Goal: Information Seeking & Learning: Learn about a topic

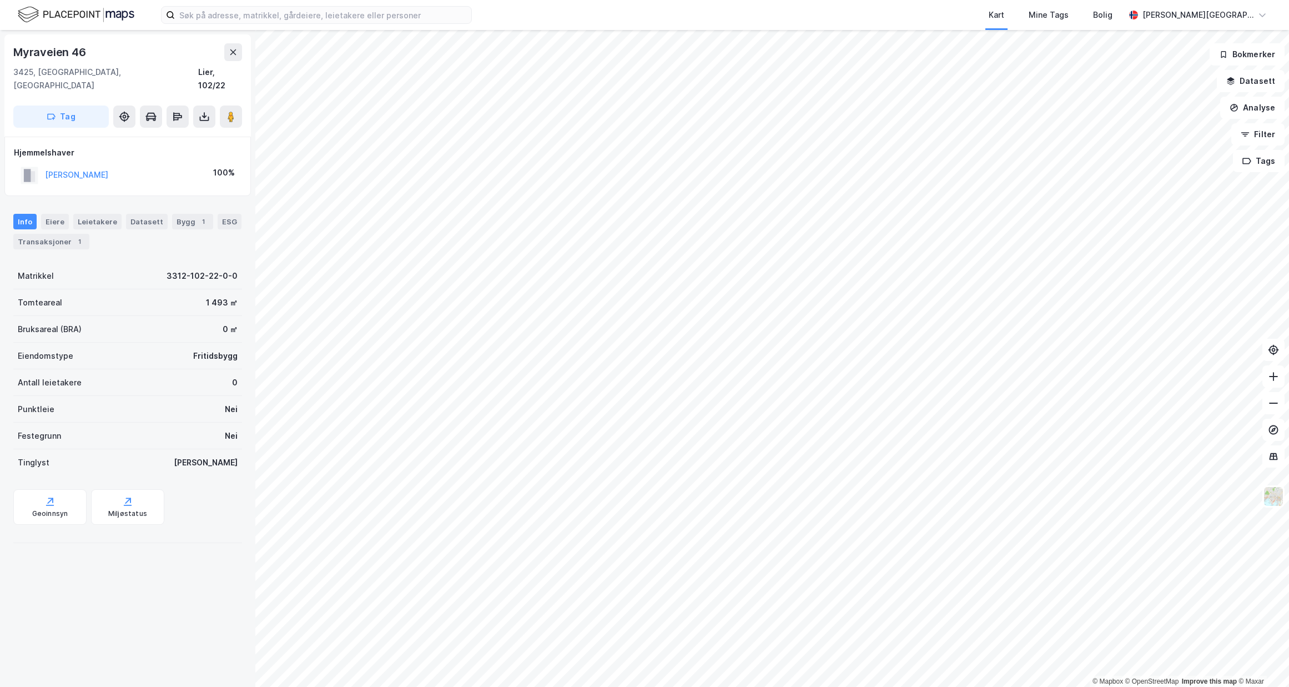
drag, startPoint x: 137, startPoint y: 170, endPoint x: 46, endPoint y: 155, distance: 92.3
click at [46, 164] on div "[PERSON_NAME] 100%" at bounding box center [128, 175] width 228 height 23
click at [0, 0] on button "[PERSON_NAME]" at bounding box center [0, 0] width 0 height 0
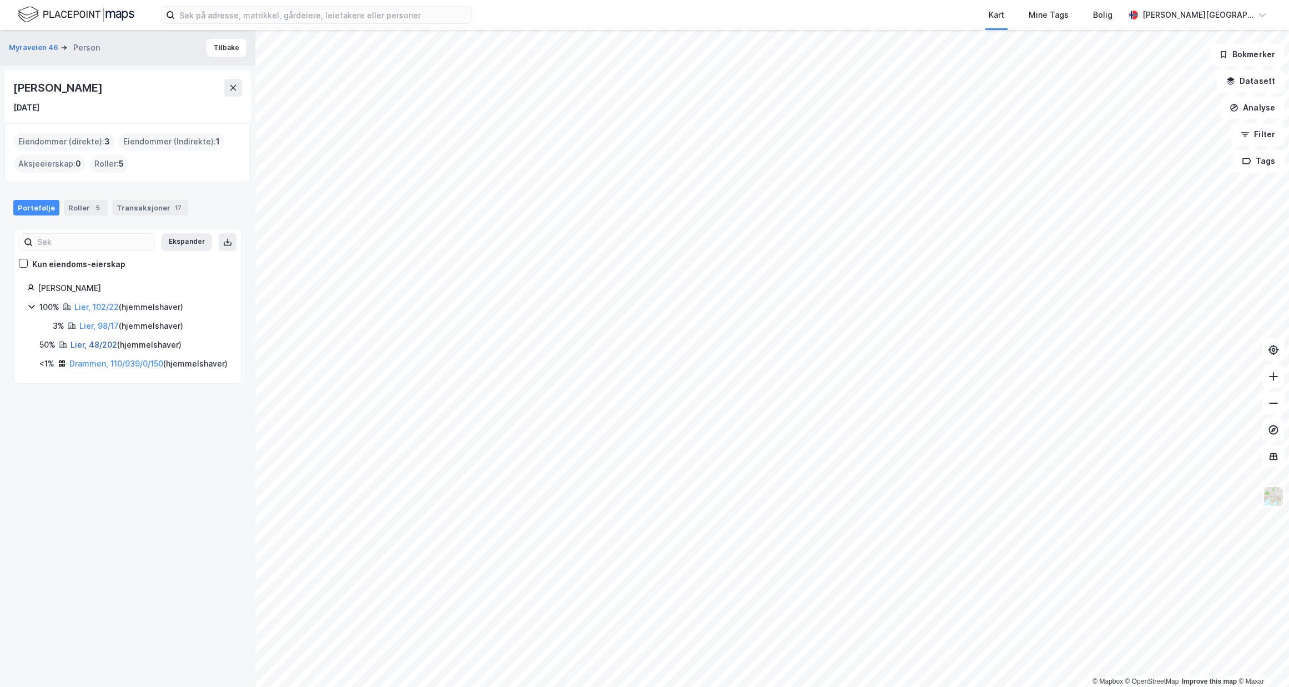
click at [94, 346] on link "Lier, 48/202" at bounding box center [94, 344] width 47 height 9
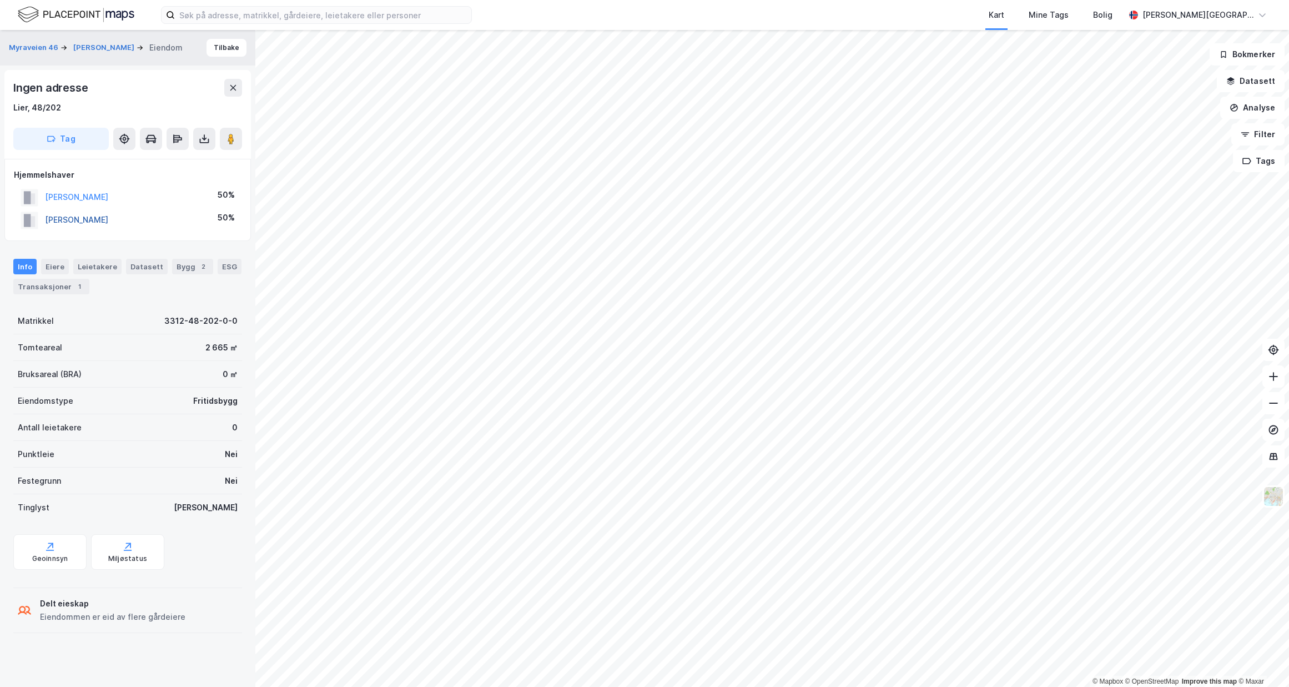
drag, startPoint x: 148, startPoint y: 217, endPoint x: 48, endPoint y: 218, distance: 99.9
click at [39, 218] on div "[PERSON_NAME] 50%" at bounding box center [128, 220] width 228 height 23
click at [0, 0] on button "[PERSON_NAME]" at bounding box center [0, 0] width 0 height 0
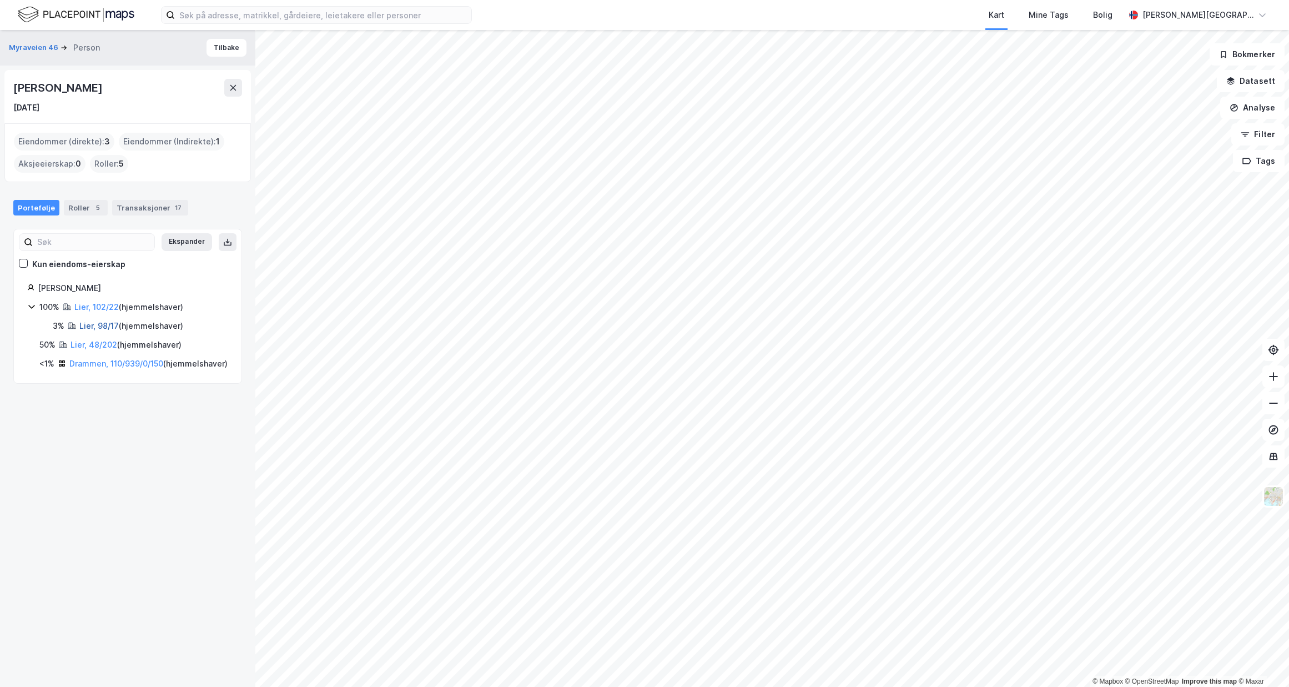
click at [104, 321] on link "Lier, 98/17" at bounding box center [98, 325] width 39 height 9
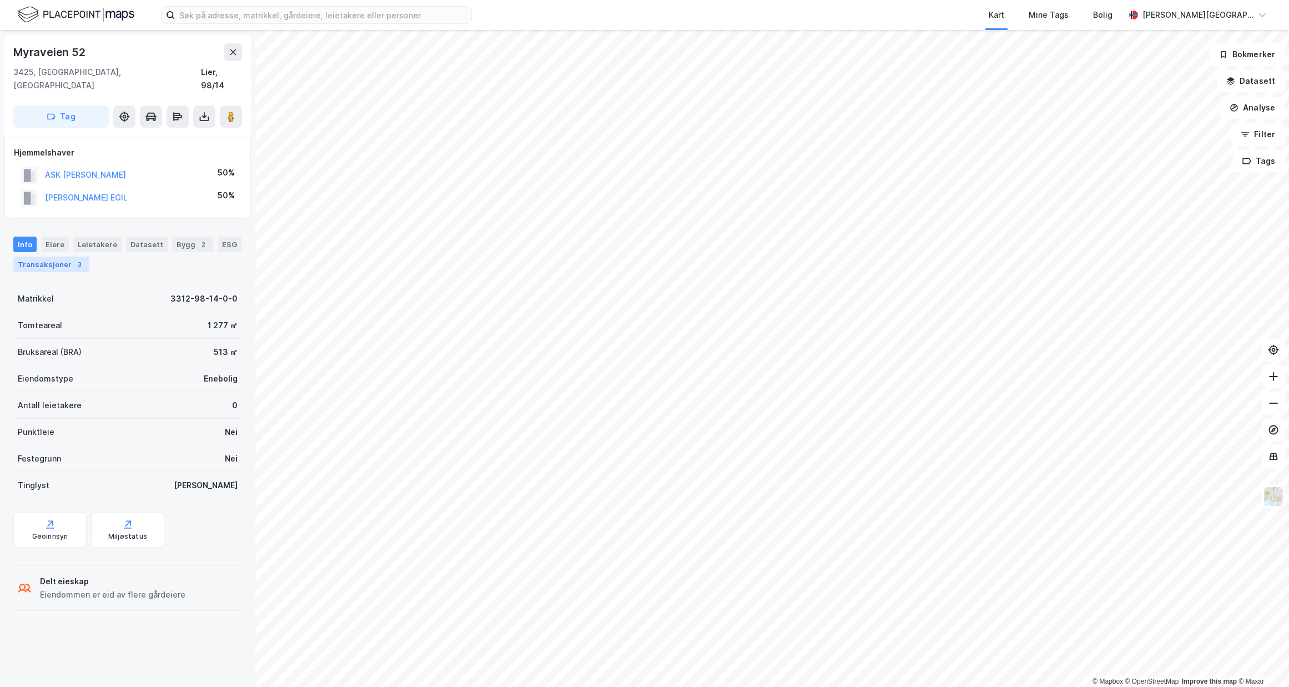
click at [66, 258] on div "Transaksjoner 3" at bounding box center [51, 264] width 76 height 16
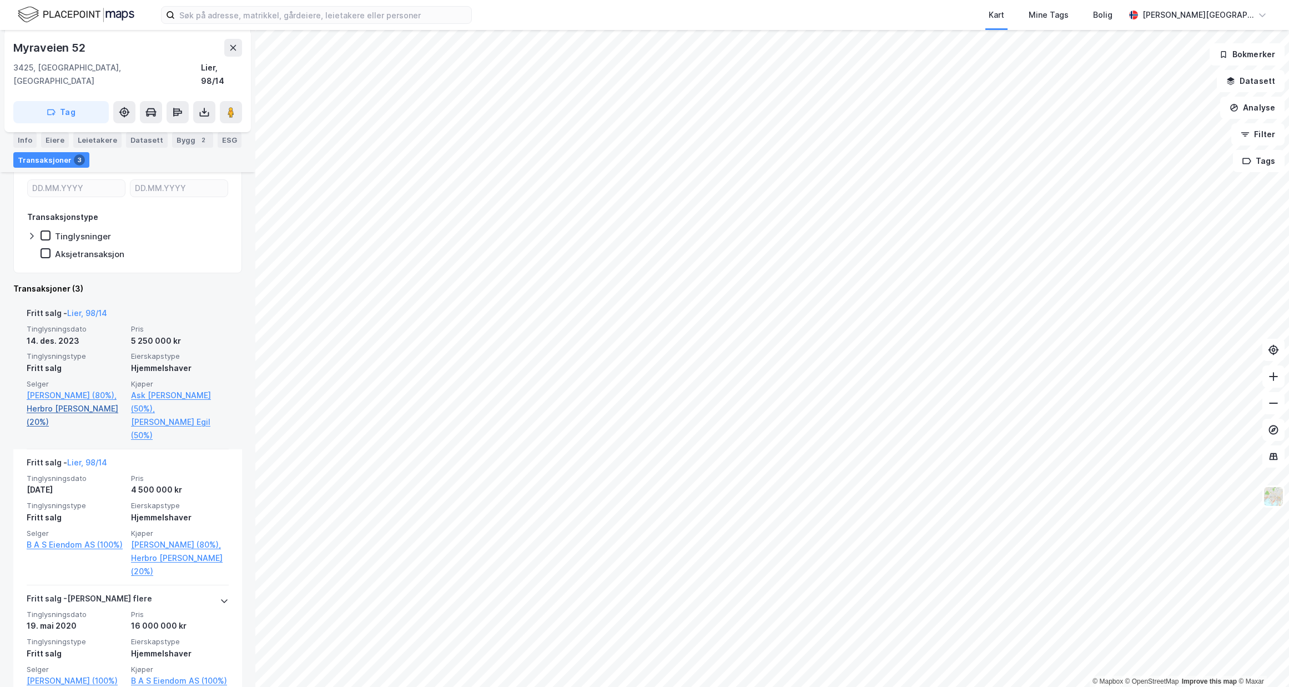
scroll to position [187, 0]
